Goal: Task Accomplishment & Management: Manage account settings

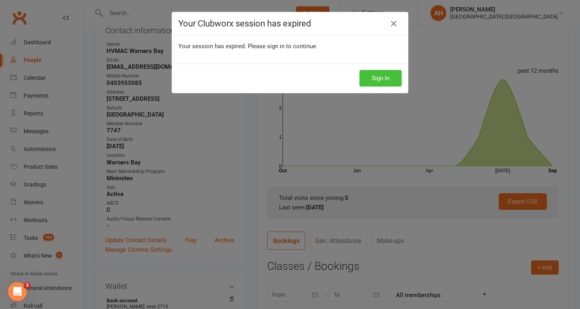
click at [381, 73] on button "Sign In" at bounding box center [381, 78] width 42 height 17
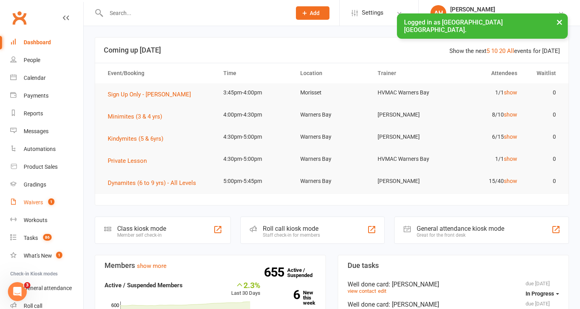
click at [54, 194] on link "Waivers 1" at bounding box center [46, 202] width 73 height 18
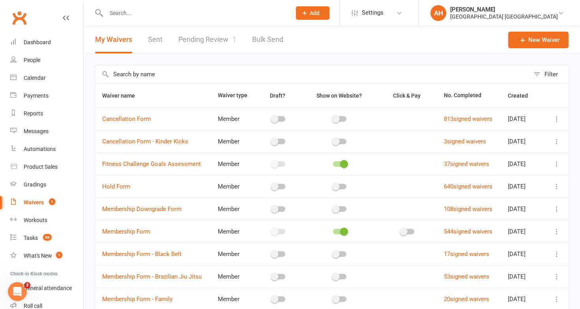
click at [225, 38] on link "Pending Review 1" at bounding box center [207, 39] width 58 height 27
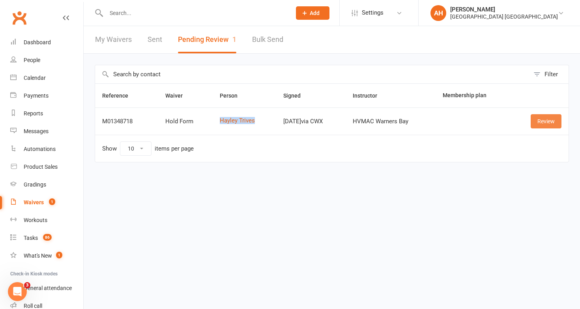
click at [543, 118] on link "Review" at bounding box center [546, 121] width 31 height 14
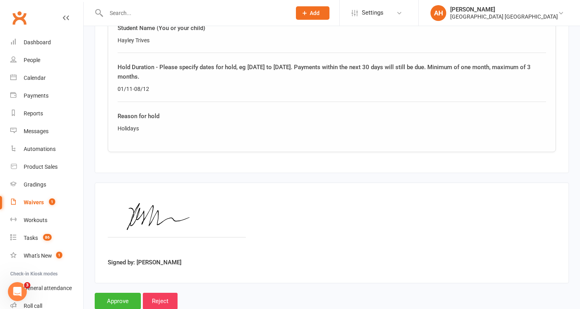
scroll to position [421, 0]
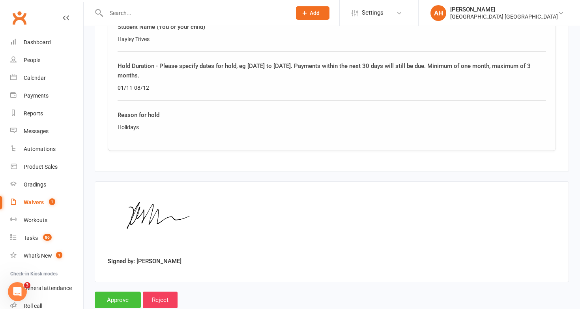
click at [120, 291] on input "Approve" at bounding box center [118, 299] width 46 height 17
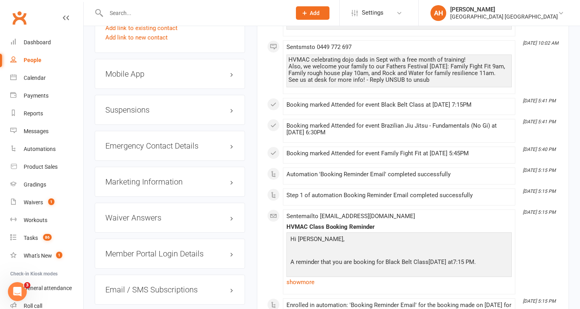
scroll to position [805, 0]
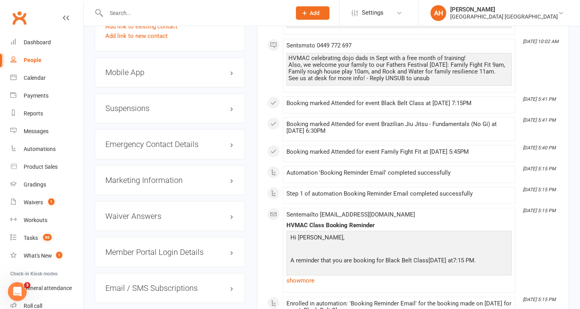
click at [226, 105] on h3 "Suspensions" at bounding box center [169, 108] width 129 height 9
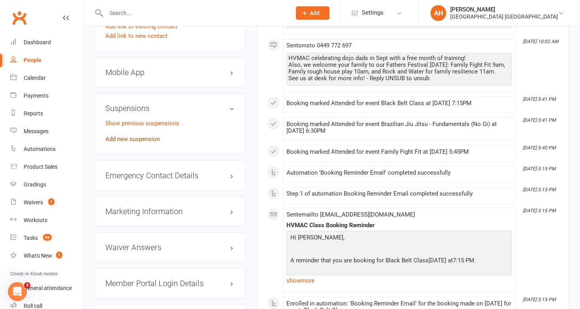
click at [149, 135] on link "Add new suspension" at bounding box center [132, 138] width 54 height 7
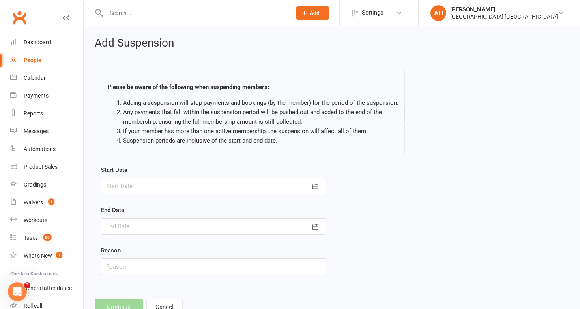
click at [146, 182] on div at bounding box center [213, 186] width 225 height 17
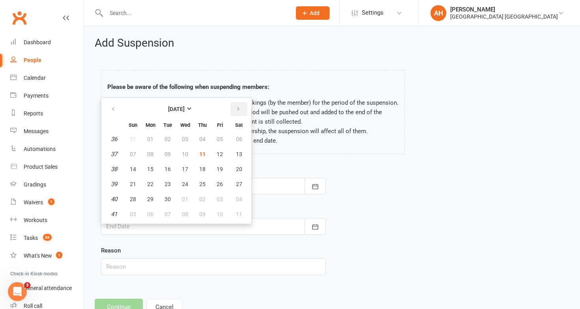
click at [240, 107] on icon "button" at bounding box center [239, 109] width 6 height 6
click at [238, 137] on span "01" at bounding box center [239, 139] width 6 height 6
type input "01 Nov 2025"
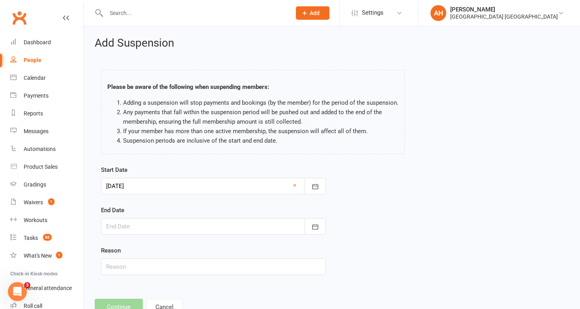
click at [204, 223] on div at bounding box center [213, 226] width 225 height 17
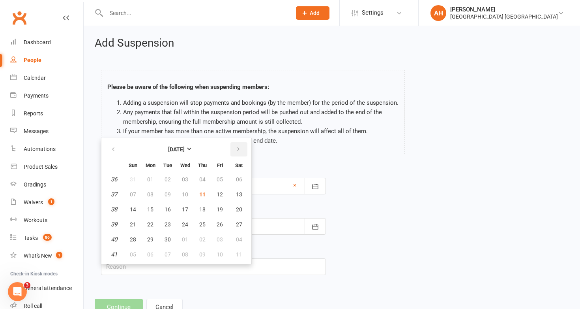
click at [239, 147] on icon "button" at bounding box center [239, 149] width 6 height 6
click at [155, 194] on button "08" at bounding box center [150, 194] width 17 height 14
type input "08 Dec 2025"
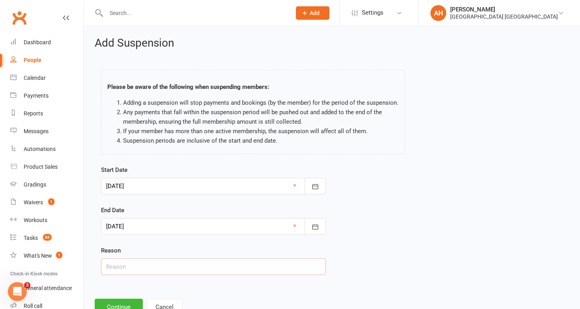
click at [152, 261] on input "text" at bounding box center [213, 266] width 225 height 17
type input "Holiday"
click at [128, 302] on button "Continue" at bounding box center [119, 307] width 48 height 17
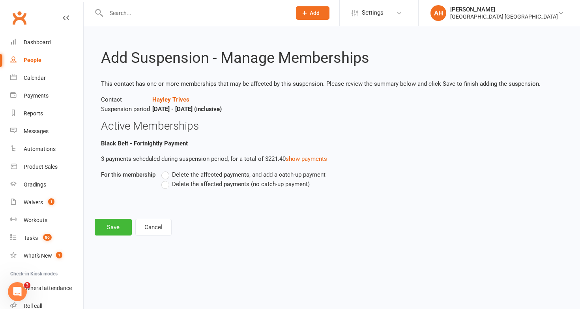
click at [166, 185] on label "Delete the affected payments (no catch-up payment)" at bounding box center [235, 183] width 148 height 9
click at [166, 179] on input "Delete the affected payments (no catch-up payment)" at bounding box center [163, 179] width 5 height 0
click at [125, 227] on button "Save" at bounding box center [113, 227] width 37 height 17
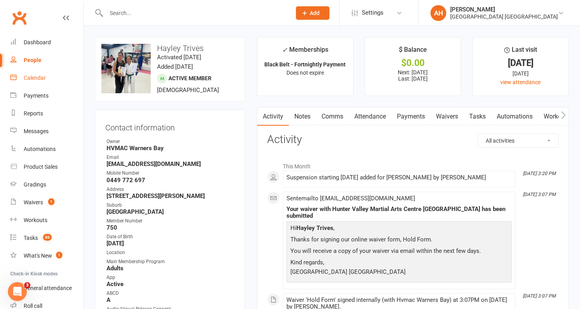
click at [42, 79] on div "Calendar" at bounding box center [35, 78] width 22 height 6
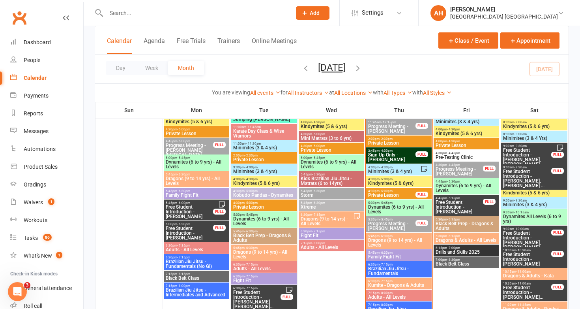
scroll to position [339, 0]
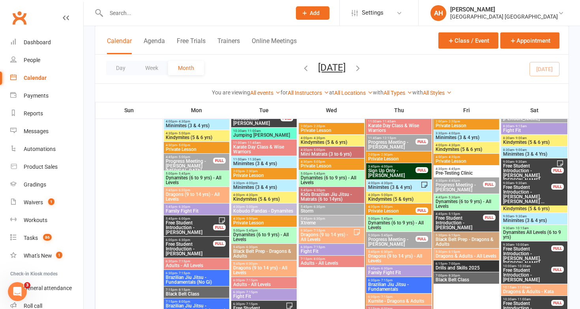
click at [451, 171] on span "Pre-Testing Clinic" at bounding box center [467, 173] width 62 height 5
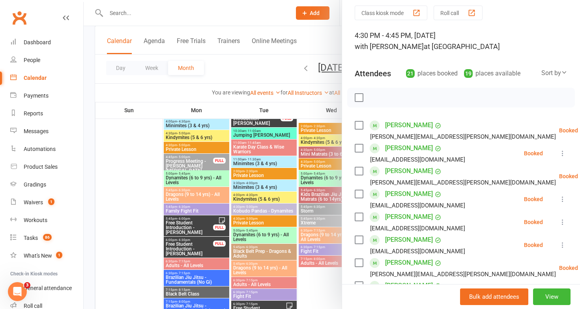
scroll to position [0, 0]
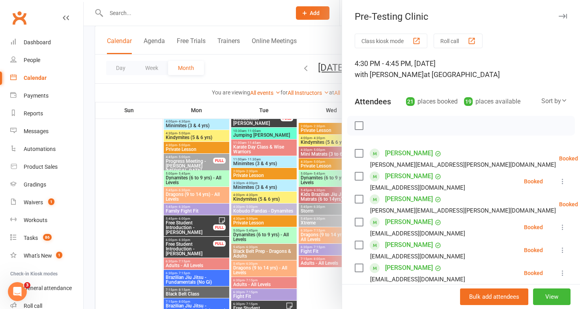
click at [289, 156] on div at bounding box center [332, 154] width 497 height 309
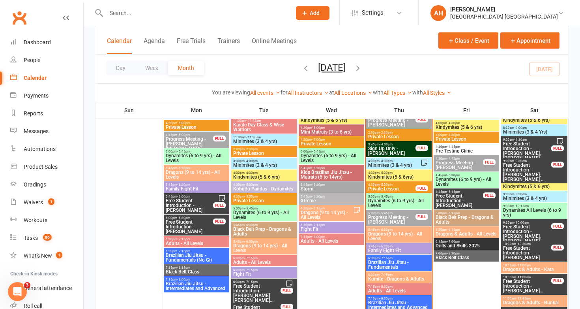
scroll to position [362, 0]
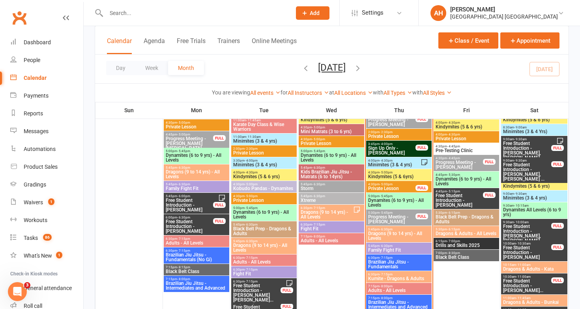
click at [375, 152] on span "Sign Up Only - Grace Mahaffey" at bounding box center [392, 150] width 48 height 9
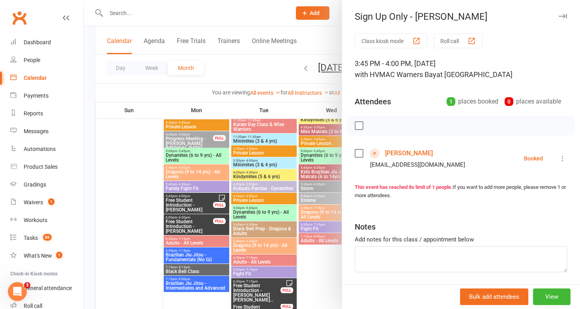
click at [312, 200] on div at bounding box center [332, 154] width 497 height 309
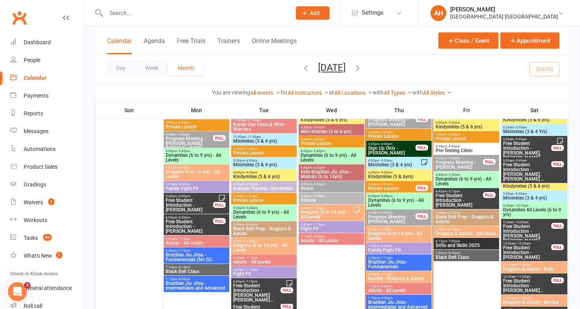
click at [391, 175] on span "Kindymites (5 & 6yrs)" at bounding box center [399, 176] width 62 height 5
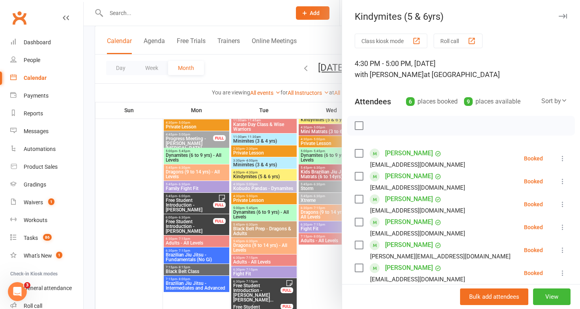
click at [270, 183] on div at bounding box center [332, 154] width 497 height 309
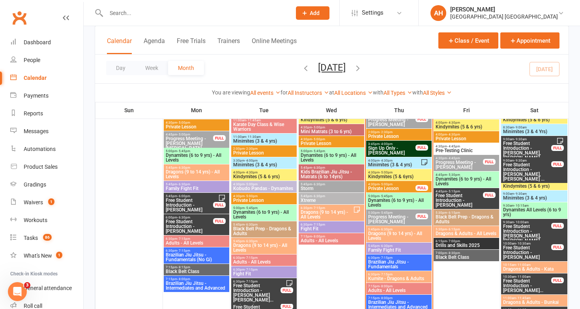
click at [377, 164] on span "Minimites (3 & 4 yrs)" at bounding box center [394, 164] width 53 height 5
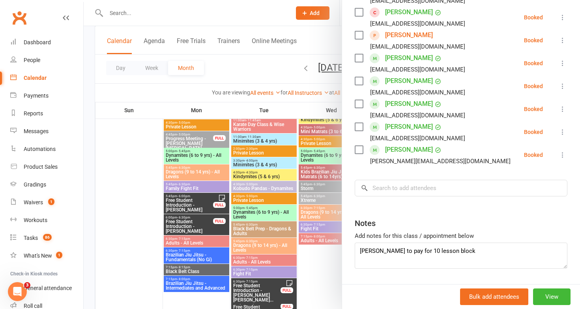
scroll to position [165, 0]
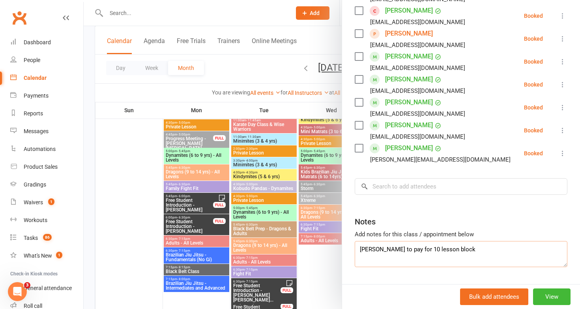
click at [469, 250] on textarea "Zoe Hodge to pay for 10 lesson block" at bounding box center [461, 254] width 213 height 26
click at [388, 259] on textarea "Zoe Hodge to pay for 10 lesson block POS Make new membership" at bounding box center [461, 254] width 213 height 26
click at [477, 257] on textarea "Zoe Hodge to pay for 10 lesson block POS Make new 10 lesson block membership" at bounding box center [461, 254] width 213 height 26
click at [365, 257] on textarea "Zoe Hodge to pay for 10 lesson block POS Make new 10 lesson block membership wi…" at bounding box center [461, 254] width 213 height 26
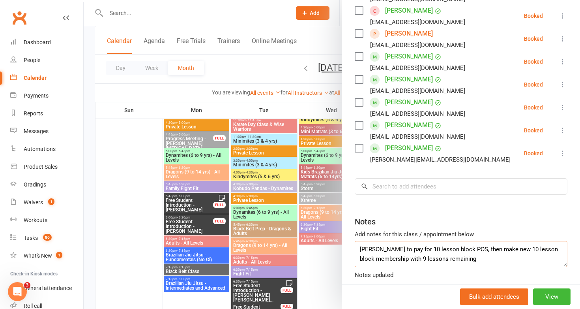
type textarea "Zoe Hodge to pay for 10 lesson block POS, then make new 10 lesson block members…"
click at [306, 241] on div at bounding box center [332, 154] width 497 height 309
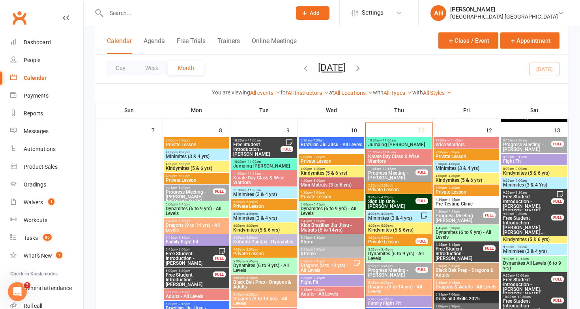
scroll to position [314, 0]
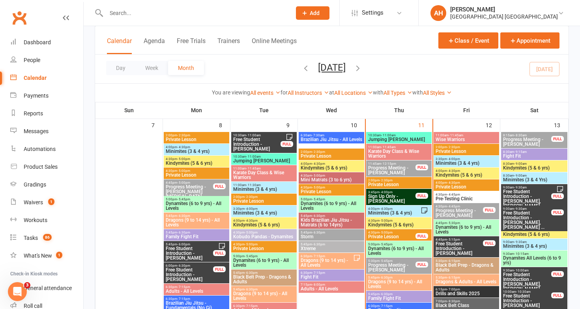
click at [254, 17] on input "text" at bounding box center [195, 13] width 182 height 11
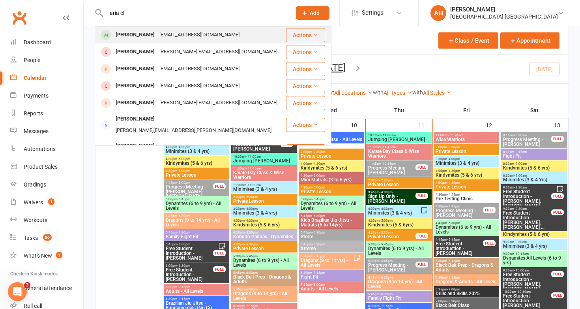
type input "aria cl"
click at [204, 36] on div "gmclifford4@gmail.com" at bounding box center [199, 34] width 85 height 11
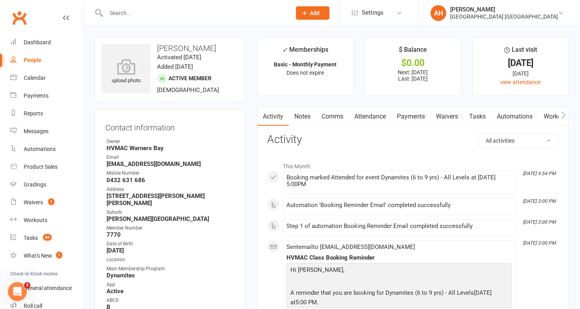
click at [306, 115] on link "Notes" at bounding box center [302, 116] width 27 height 18
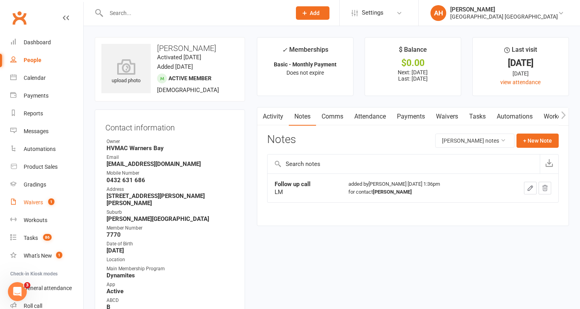
click at [28, 208] on link "Waivers 1" at bounding box center [46, 202] width 73 height 18
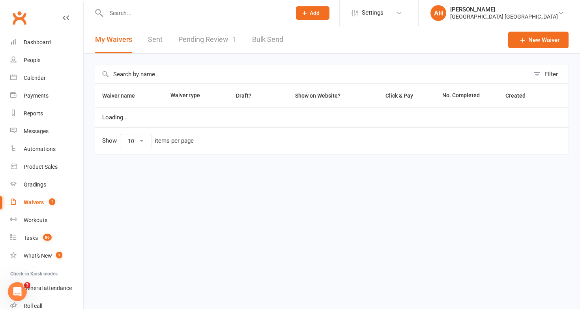
click at [199, 39] on link "Pending Review 1" at bounding box center [207, 39] width 58 height 27
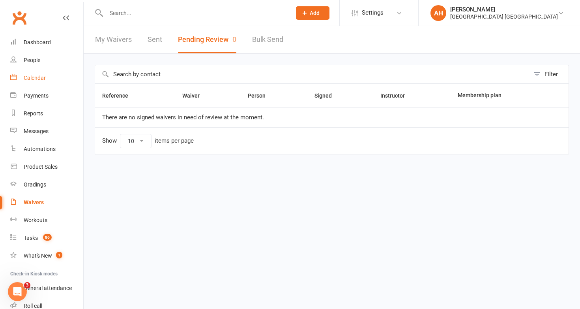
click at [46, 72] on link "Calendar" at bounding box center [46, 78] width 73 height 18
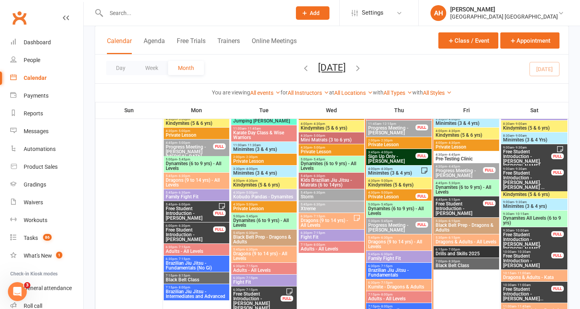
scroll to position [354, 0]
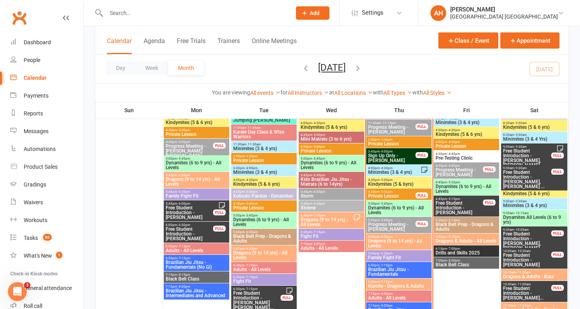
click at [383, 225] on span "Progress Meeting - Eli Berry" at bounding box center [392, 226] width 48 height 9
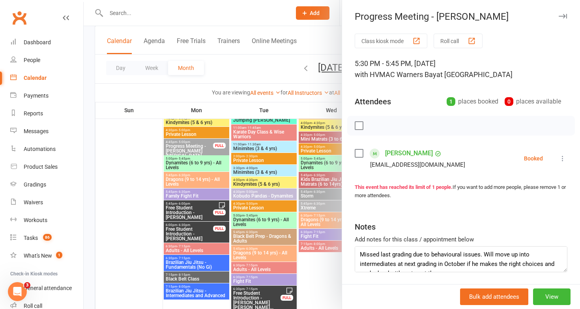
click at [292, 224] on div at bounding box center [332, 154] width 497 height 309
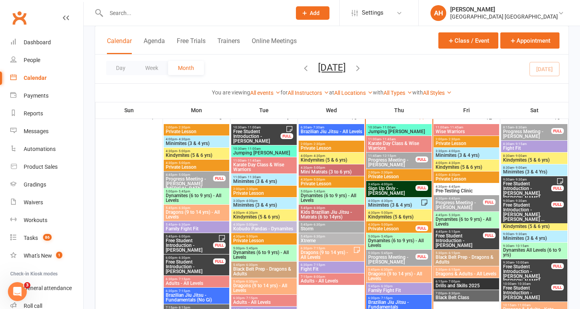
scroll to position [325, 0]
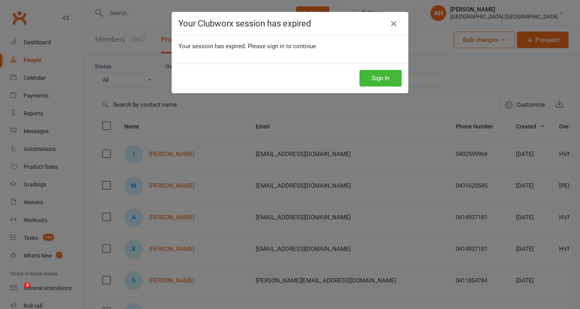
select select "50"
click at [376, 82] on button "Sign In" at bounding box center [381, 78] width 42 height 17
